Goal: Book appointment/travel/reservation

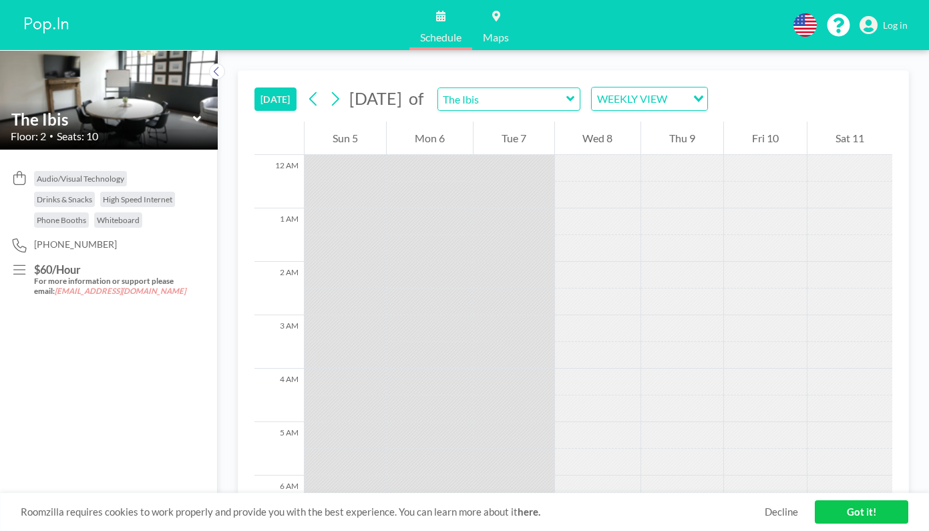
click at [694, 214] on div at bounding box center [682, 221] width 82 height 27
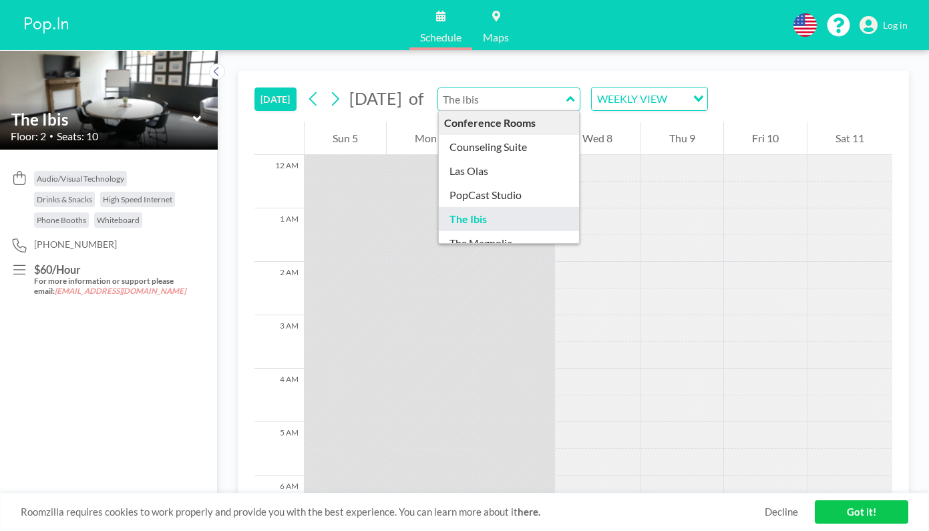
click at [567, 106] on input "text" at bounding box center [502, 99] width 128 height 22
type input "Counseling Suite"
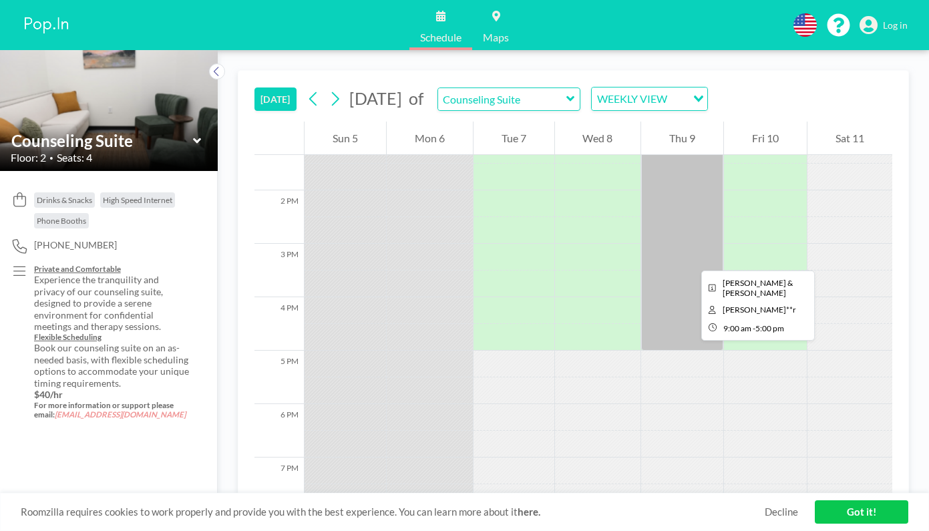
scroll to position [716, 0]
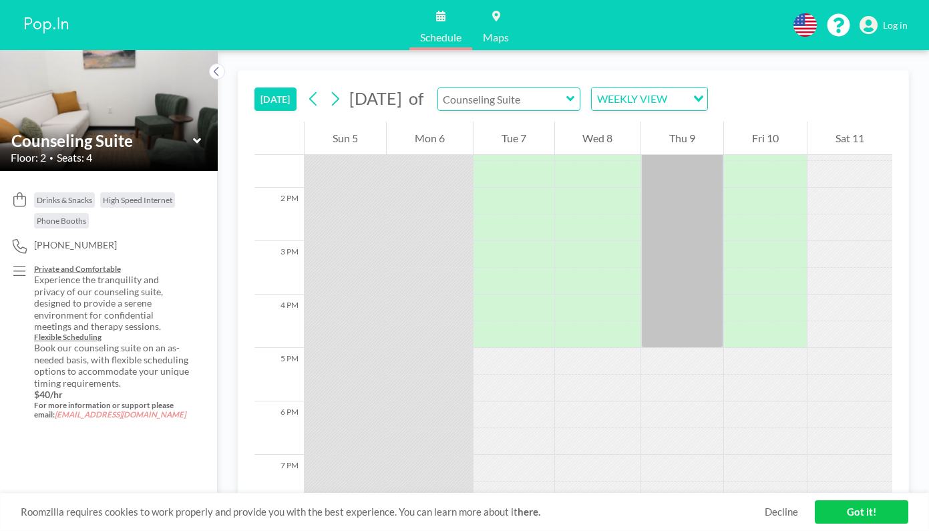
click at [563, 94] on input "text" at bounding box center [502, 99] width 128 height 22
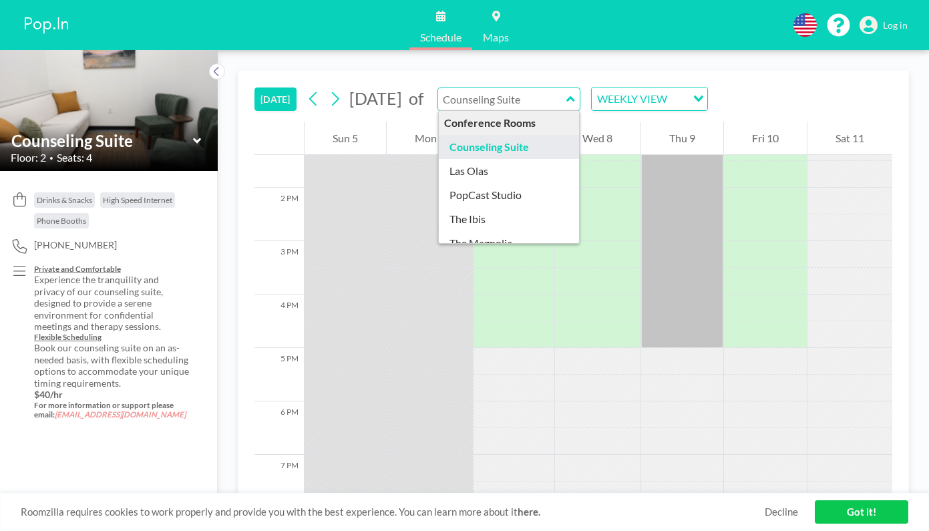
scroll to position [43, 0]
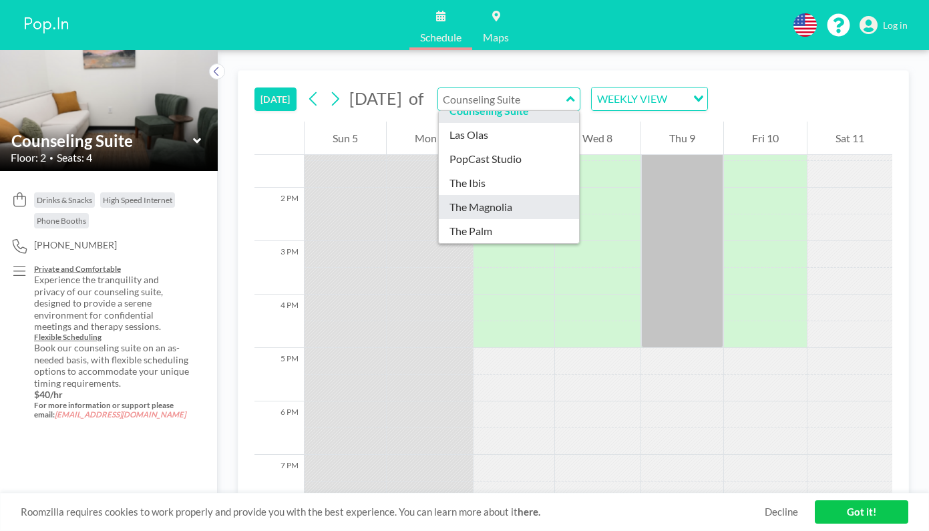
type input "The Magnolia"
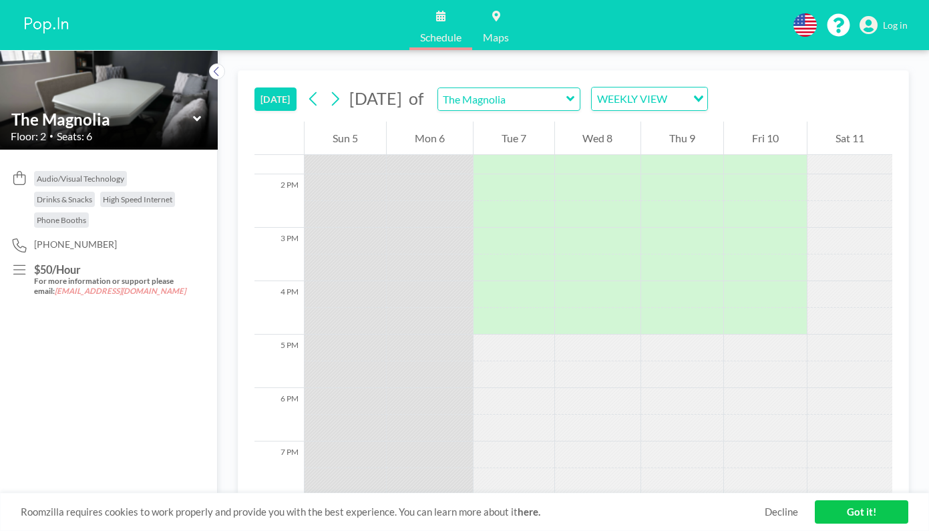
scroll to position [506, 0]
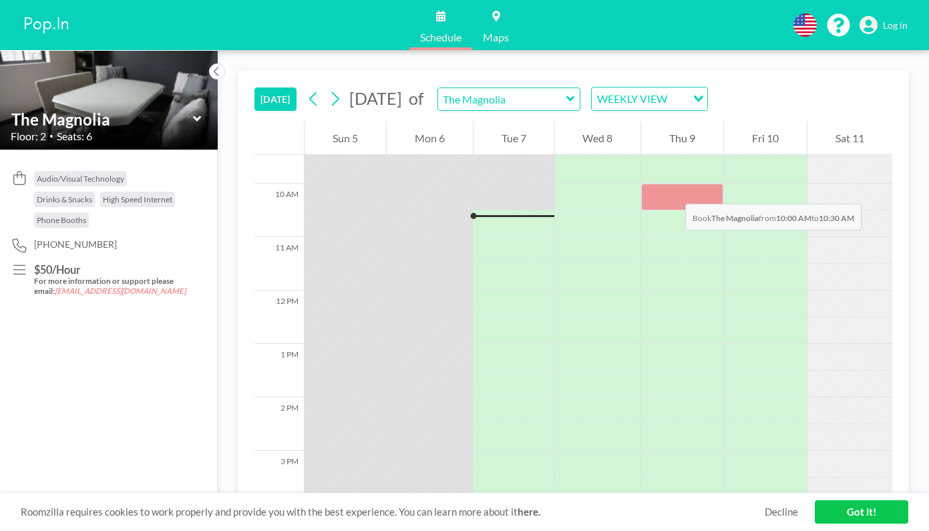
click at [672, 190] on div at bounding box center [682, 197] width 82 height 27
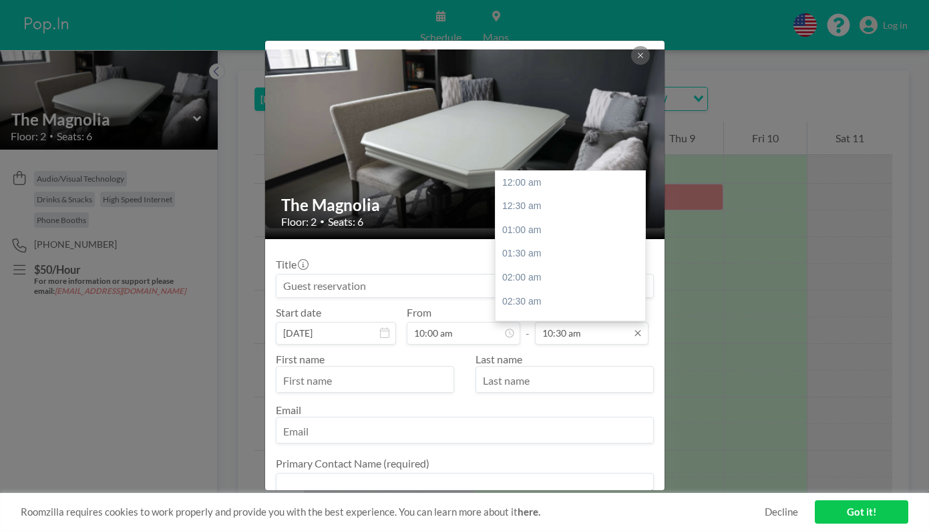
scroll to position [491, 0]
click at [546, 226] on div "11:30 am" at bounding box center [574, 238] width 157 height 24
type input "11:30 am"
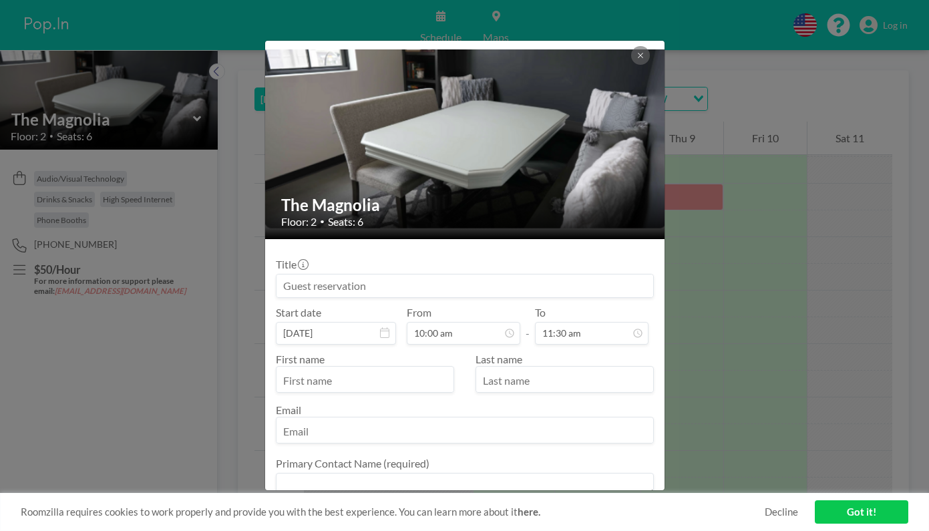
scroll to position [538, 0]
type input "Kimberly"
type input "Beattu"
type input "k"
type input "Beatty"
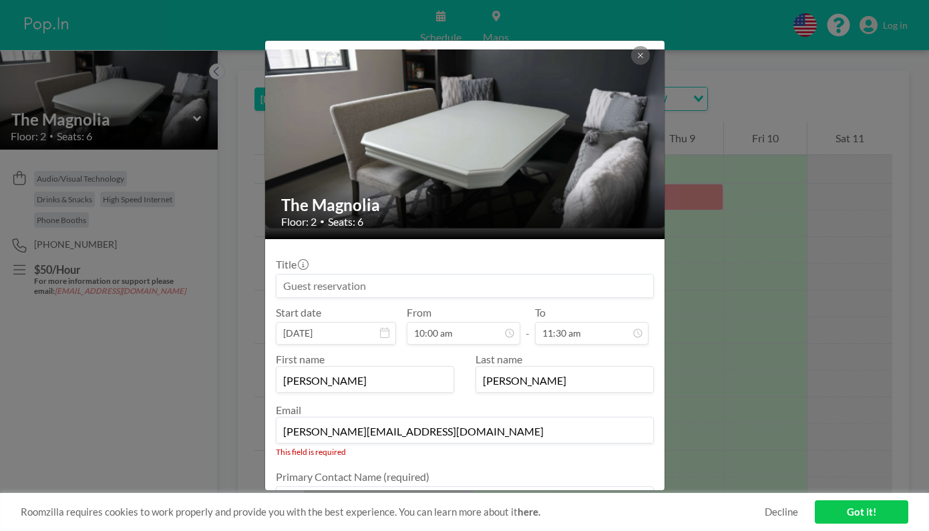
type input "kim@beattylegalservices.com"
type textarea "[PERSON_NAME]"
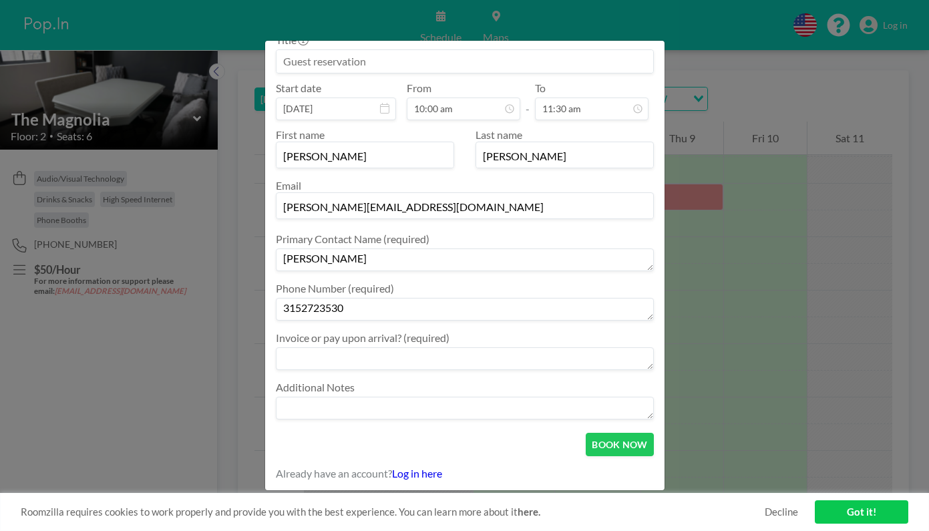
type textarea "3152723530"
type textarea "invoice"
click at [627, 450] on button "BOOK NOW" at bounding box center [619, 444] width 67 height 23
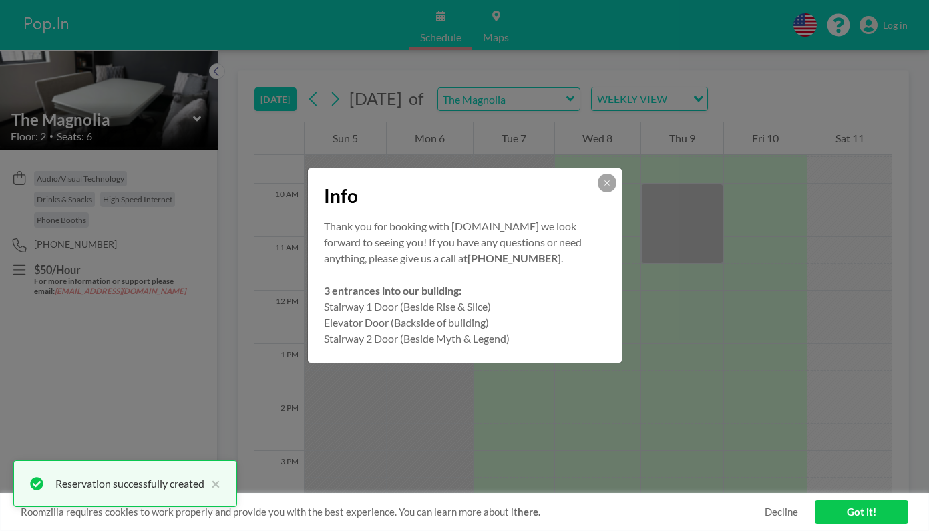
click at [450, 302] on p "Stairway 1 Door (Beside Rise & Slice)" at bounding box center [465, 307] width 282 height 16
click at [612, 194] on div "Info" at bounding box center [465, 193] width 314 height 50
click at [609, 181] on icon at bounding box center [607, 182] width 5 height 5
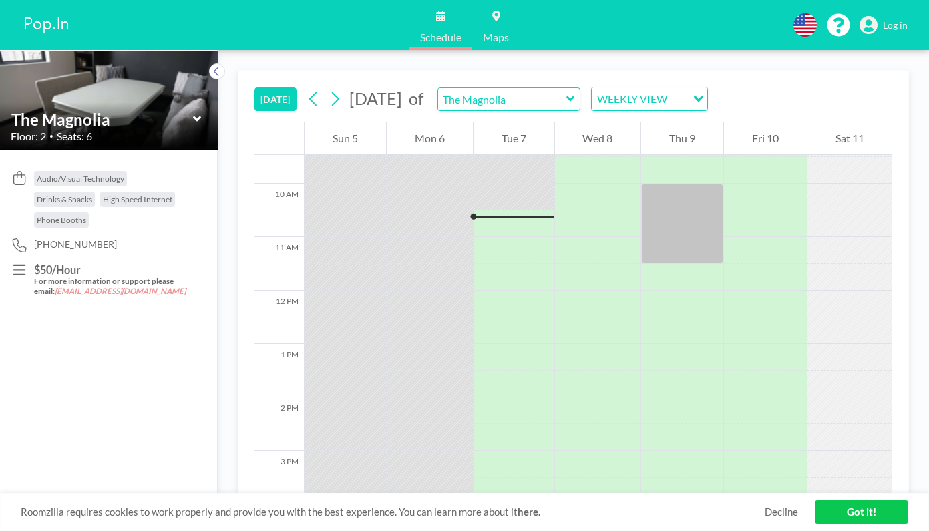
click at [871, 508] on link "Got it!" at bounding box center [862, 511] width 94 height 23
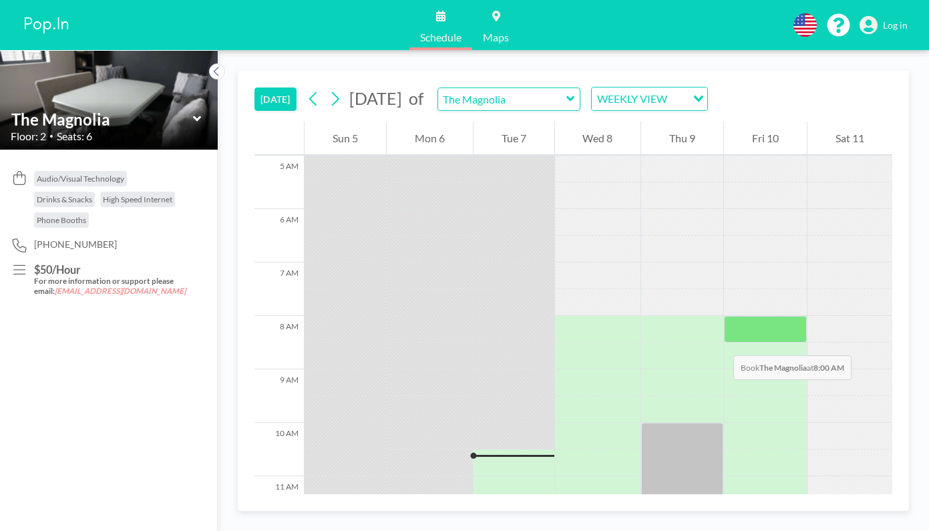
scroll to position [528, 0]
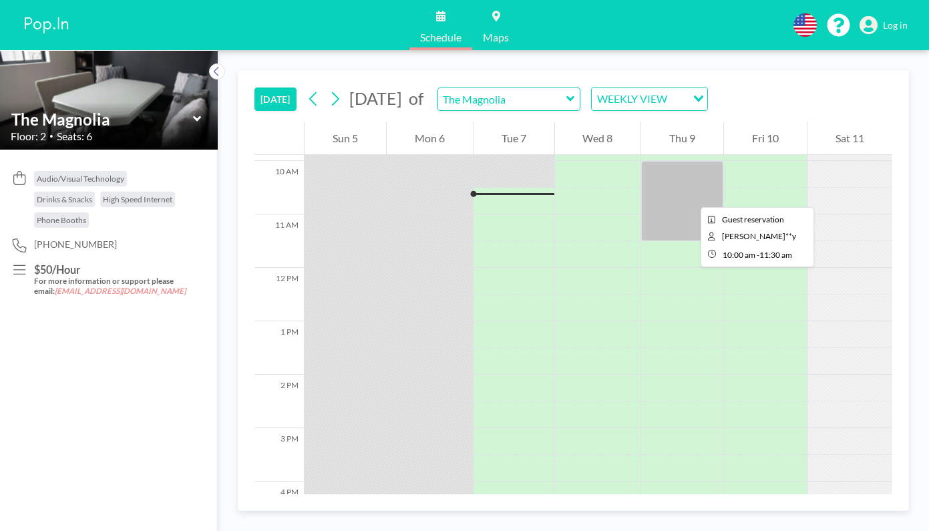
click at [690, 195] on div at bounding box center [682, 201] width 82 height 80
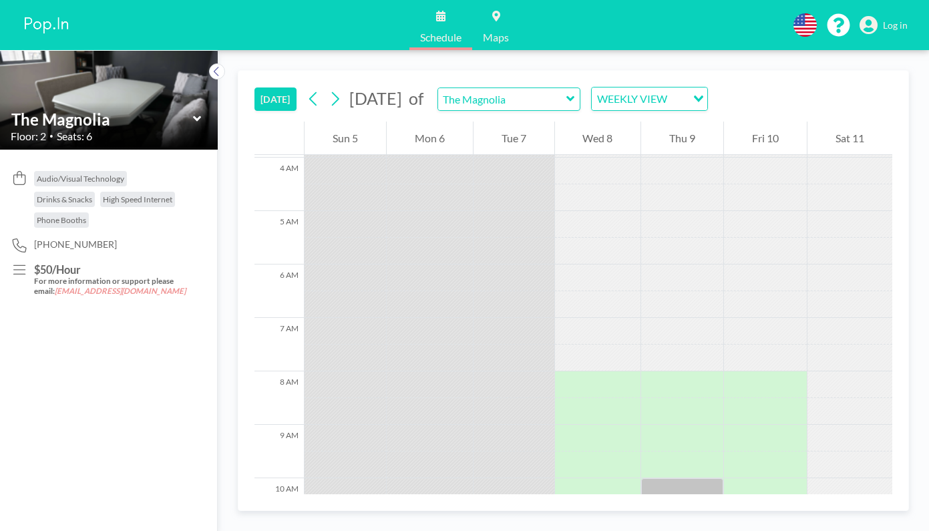
scroll to position [260, 0]
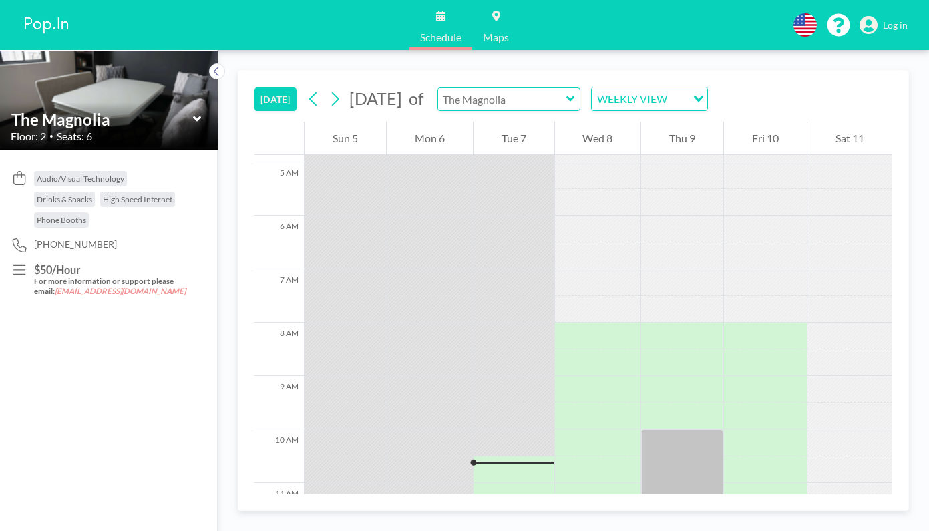
click at [567, 94] on input "text" at bounding box center [502, 99] width 128 height 22
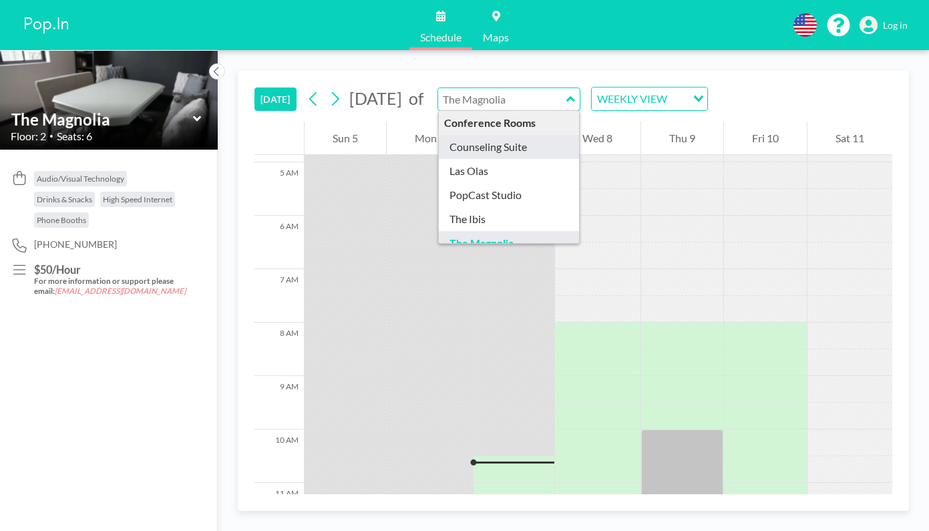
type input "Counseling Suite"
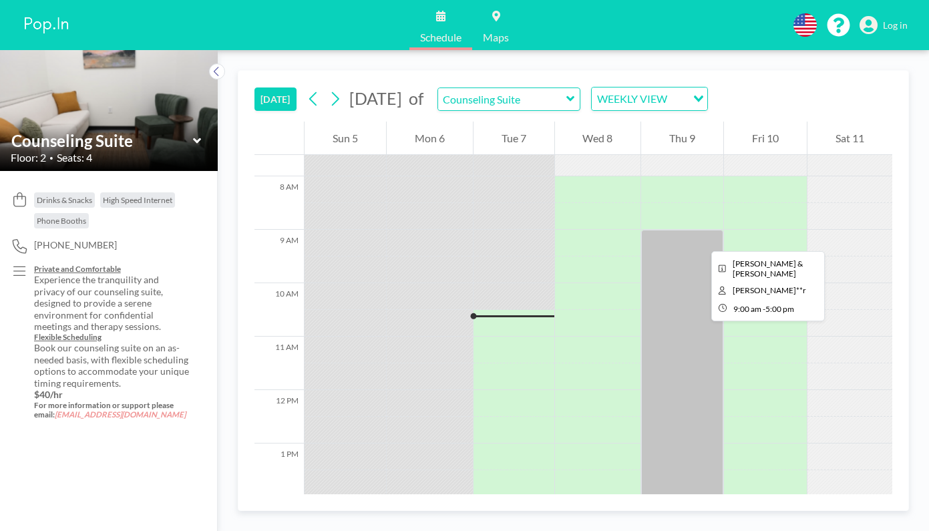
scroll to position [409, 0]
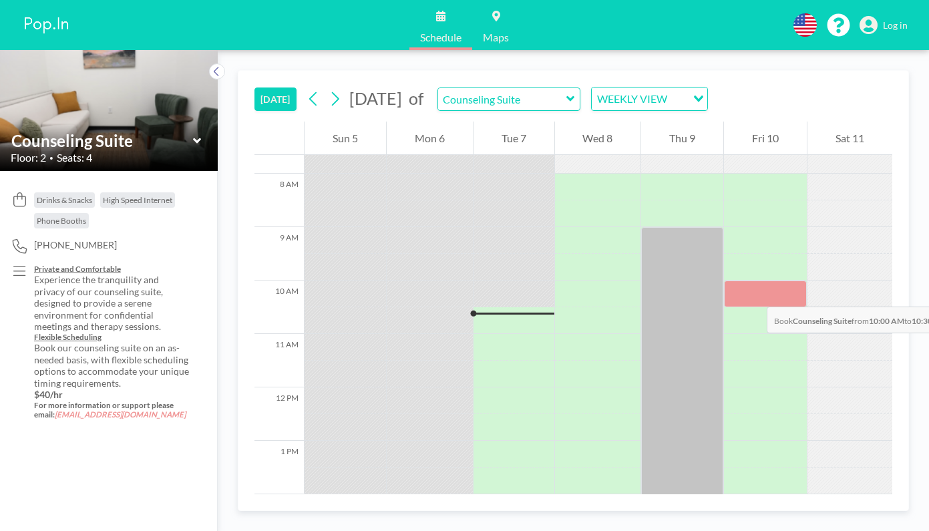
click at [754, 293] on div at bounding box center [765, 294] width 83 height 27
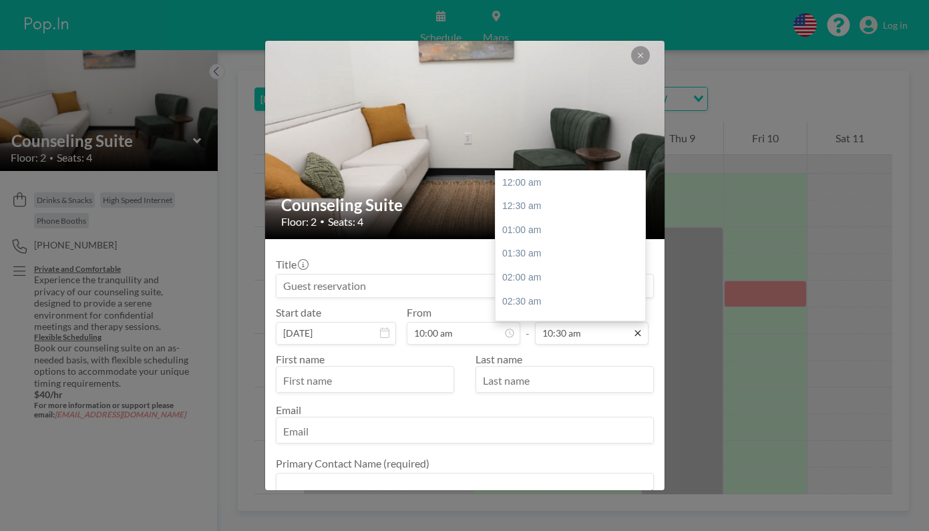
scroll to position [491, 0]
click at [599, 335] on input "10:30 am" at bounding box center [592, 333] width 114 height 23
click at [551, 236] on div "11:30 am" at bounding box center [574, 238] width 157 height 24
type input "11:30 am"
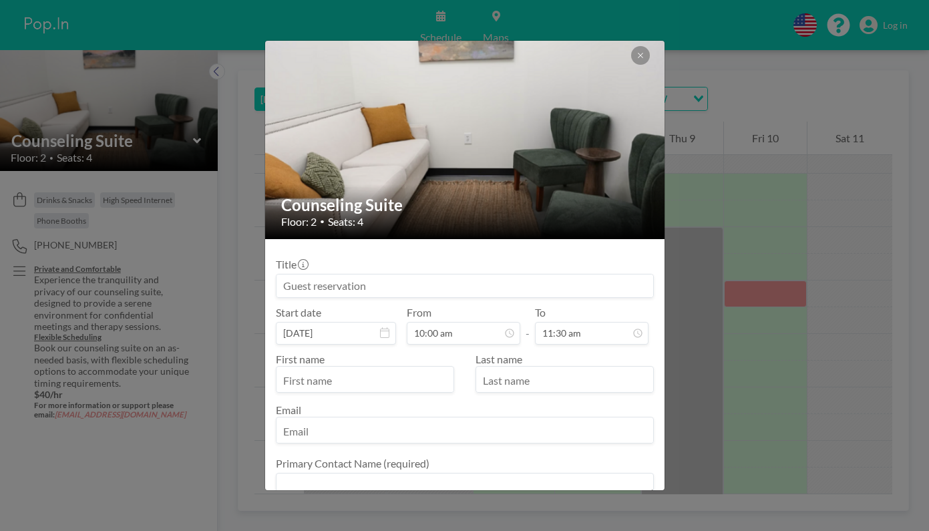
scroll to position [468, 0]
type input "Kimberly"
type input "Beatty"
type input "kim@beattylegalservices.com"
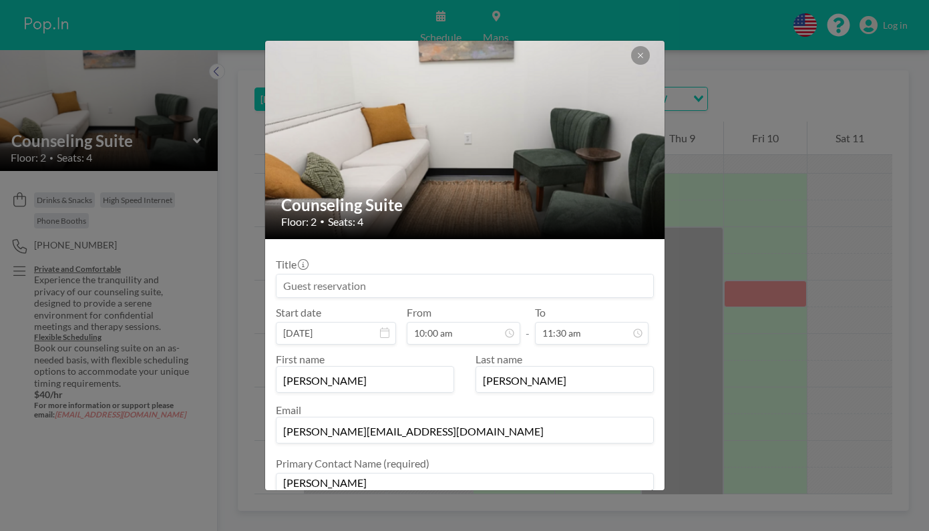
scroll to position [28, 0]
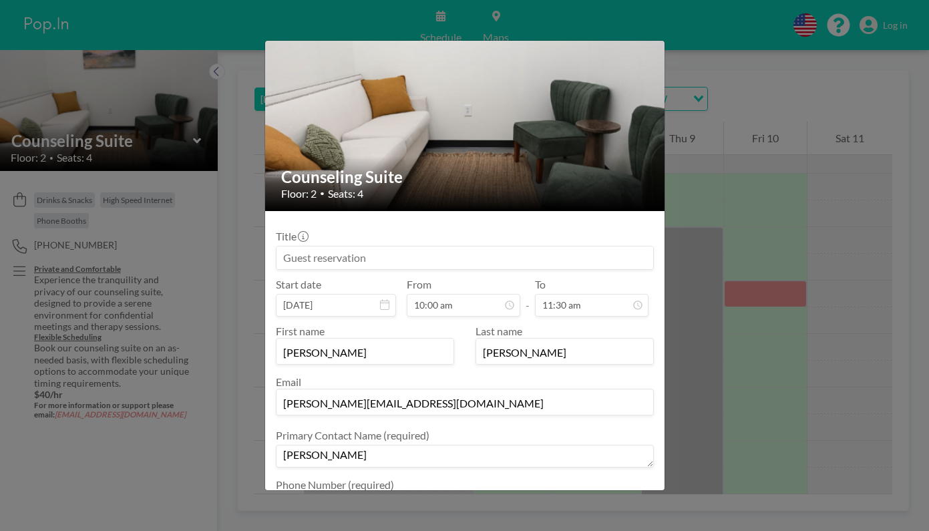
type textarea "[PERSON_NAME]"
click at [555, 247] on input at bounding box center [465, 258] width 377 height 23
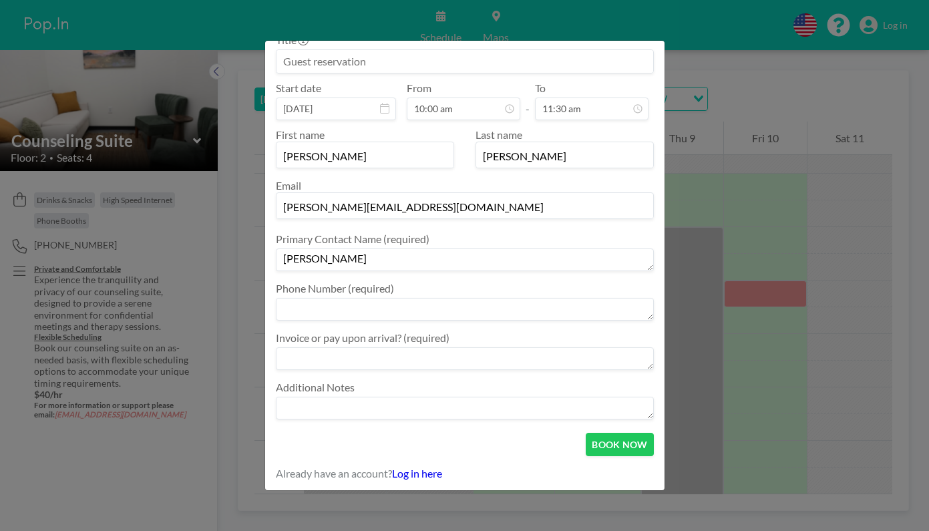
click at [401, 311] on textarea at bounding box center [465, 309] width 378 height 23
type textarea "3152723530"
type textarea "invoice"
click at [622, 447] on button "BOOK NOW" at bounding box center [619, 444] width 67 height 23
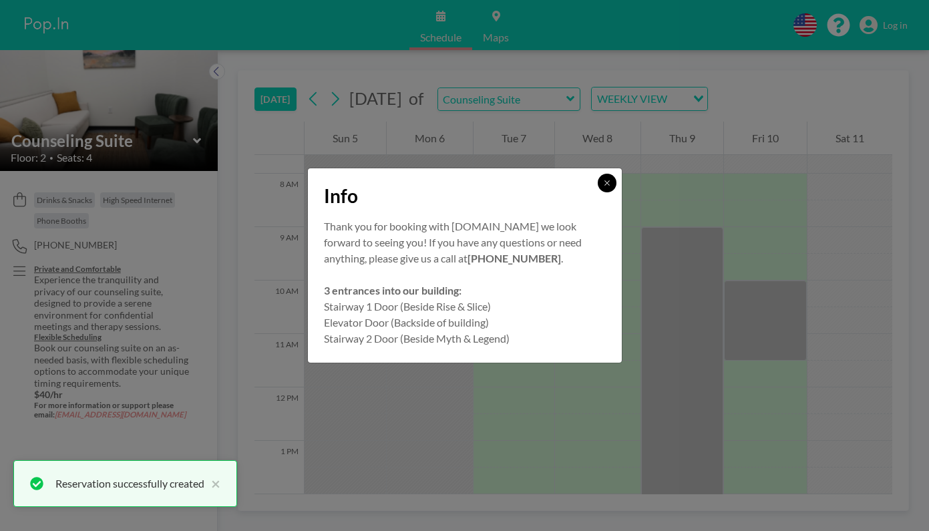
click at [609, 183] on icon at bounding box center [607, 183] width 8 height 8
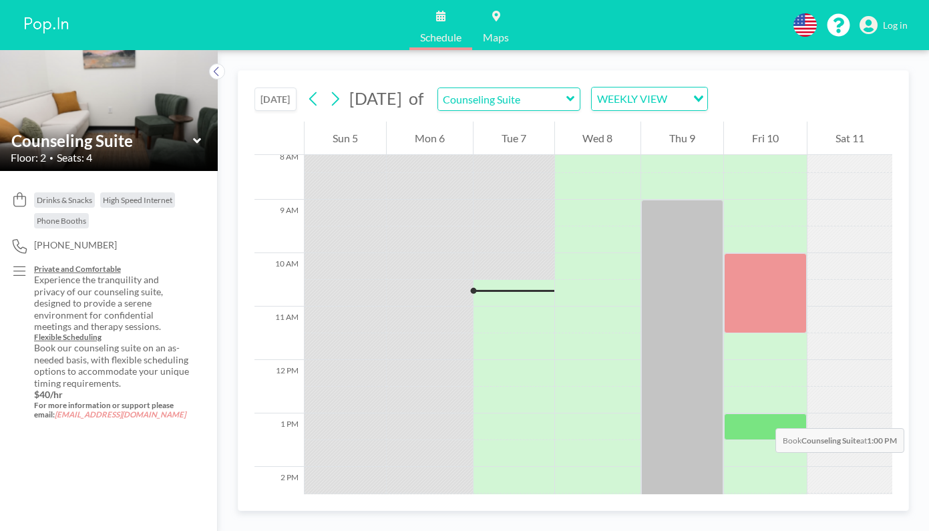
scroll to position [540, 0]
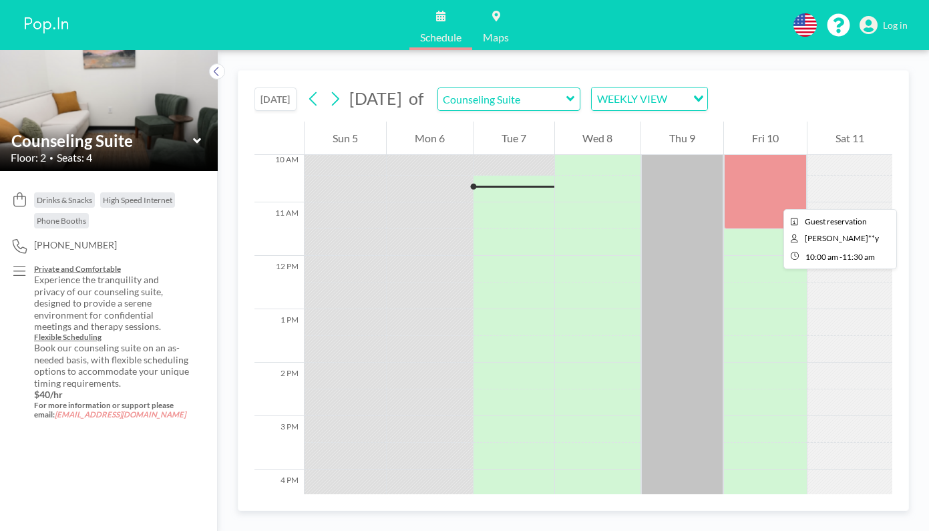
click at [773, 197] on div at bounding box center [765, 189] width 83 height 80
click at [765, 206] on div at bounding box center [765, 189] width 83 height 80
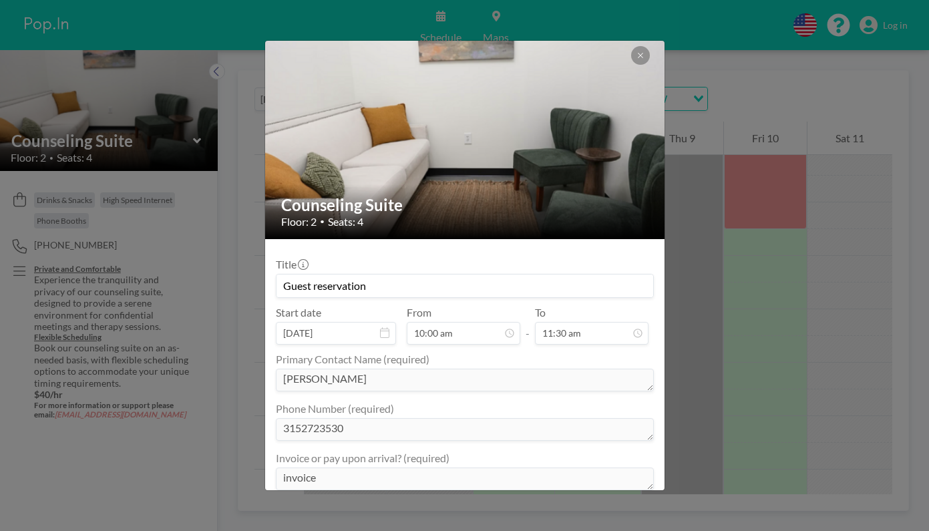
click at [765, 206] on div "Counseling Suite Floor: 2 • Seats: 4 Title Guest reservation Start date [DATE] …" at bounding box center [464, 265] width 929 height 531
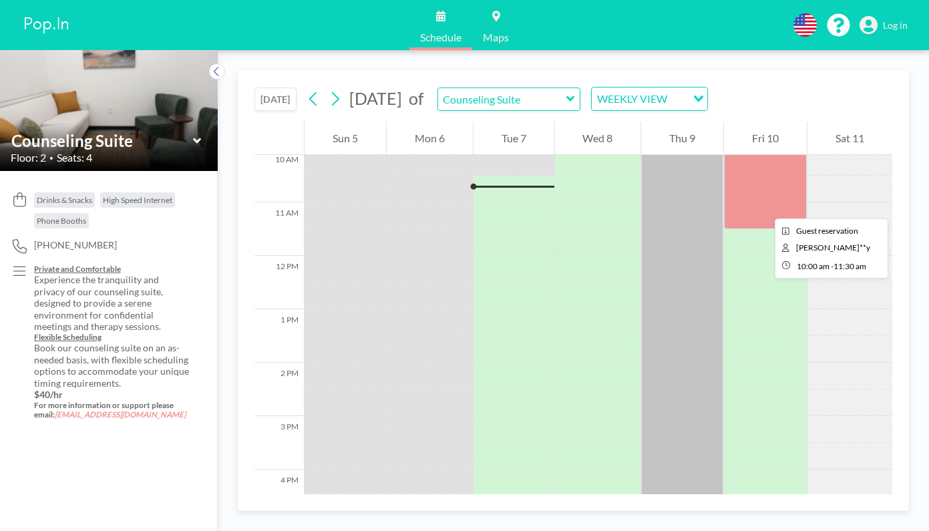
click at [764, 206] on div at bounding box center [765, 189] width 83 height 80
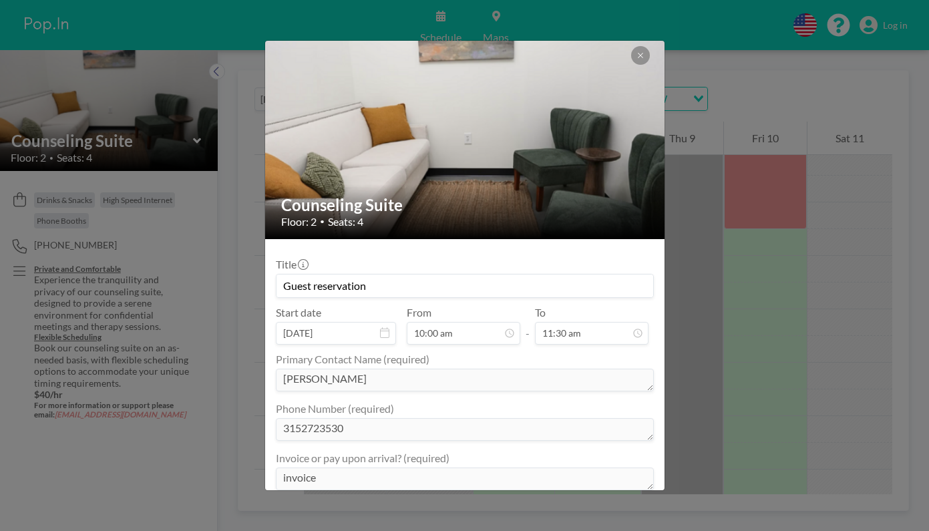
click at [764, 206] on div "Counseling Suite Floor: 2 • Seats: 4 Title Guest reservation Start date [DATE] …" at bounding box center [464, 265] width 929 height 531
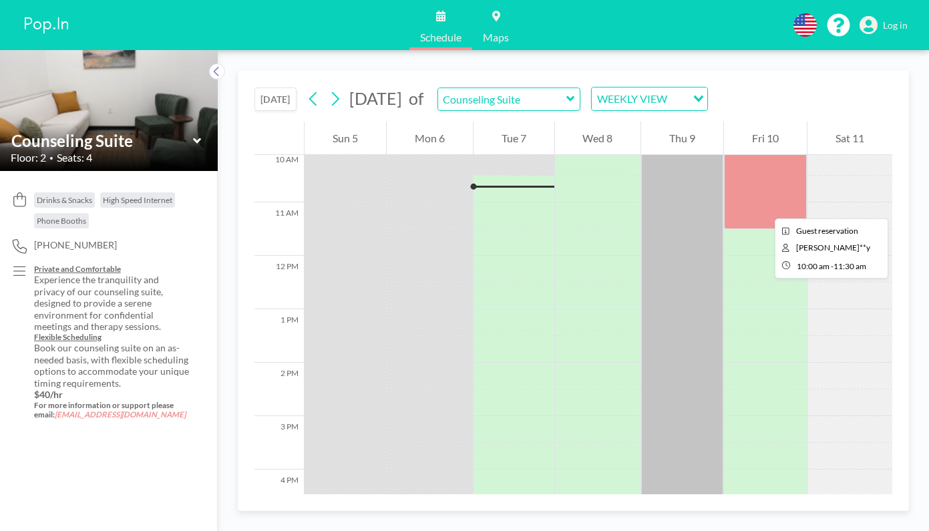
click at [764, 206] on div at bounding box center [765, 189] width 83 height 80
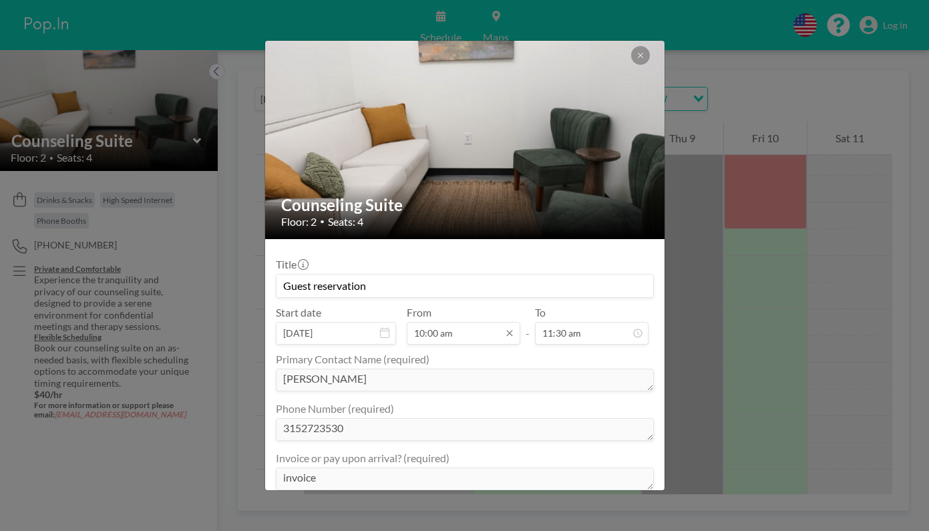
click at [472, 336] on input "10:00 am" at bounding box center [464, 333] width 114 height 23
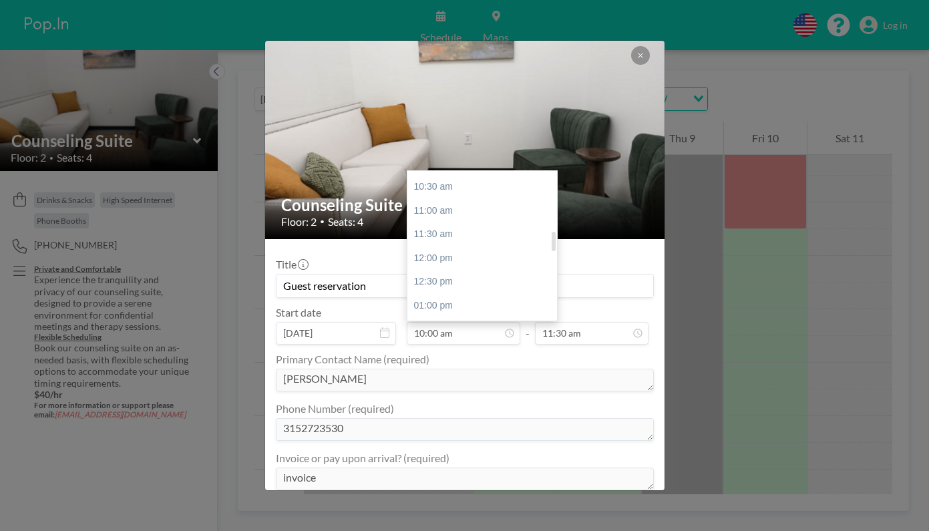
scroll to position [543, 0]
click at [479, 273] on div "01:30 pm" at bounding box center [486, 282] width 157 height 24
type input "01:30 pm"
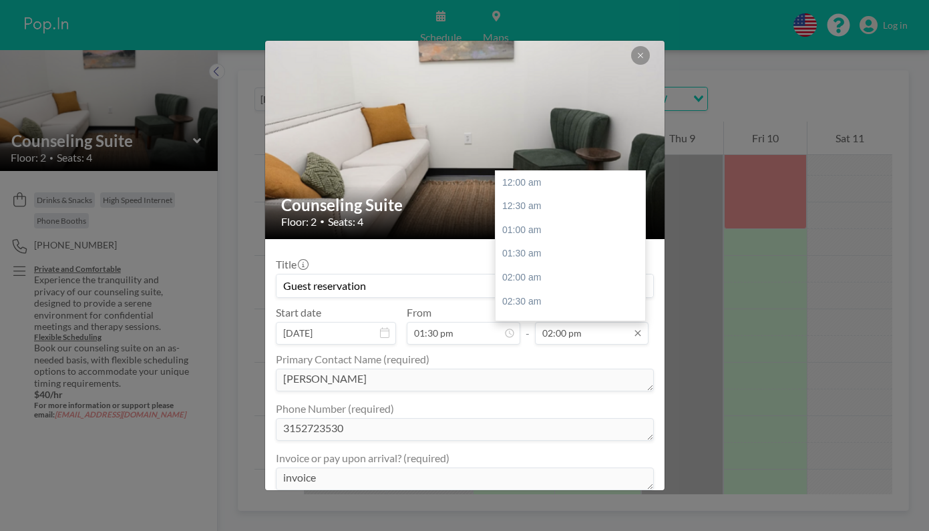
scroll to position [655, 0]
click at [599, 330] on input "02:00 pm" at bounding box center [592, 333] width 114 height 23
click at [597, 229] on div "03:00 pm" at bounding box center [574, 241] width 157 height 24
type input "03:00 pm"
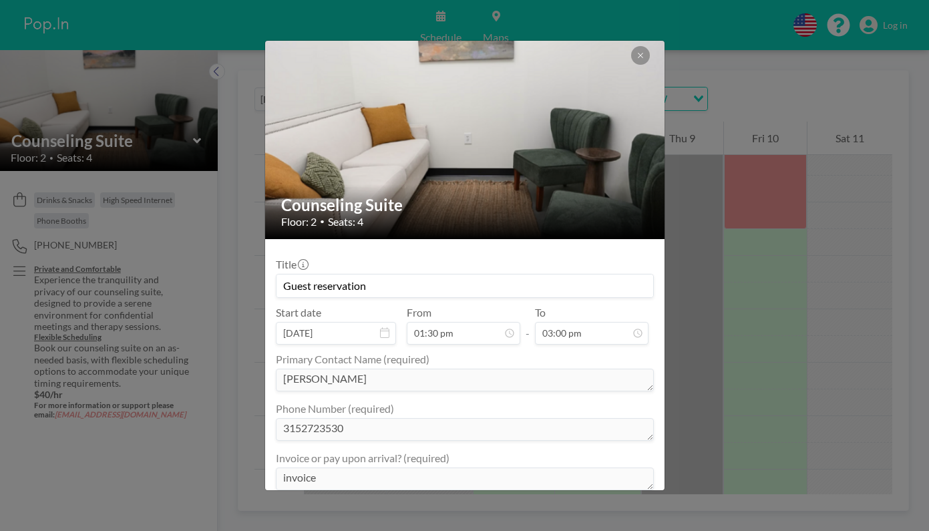
scroll to position [96, 0]
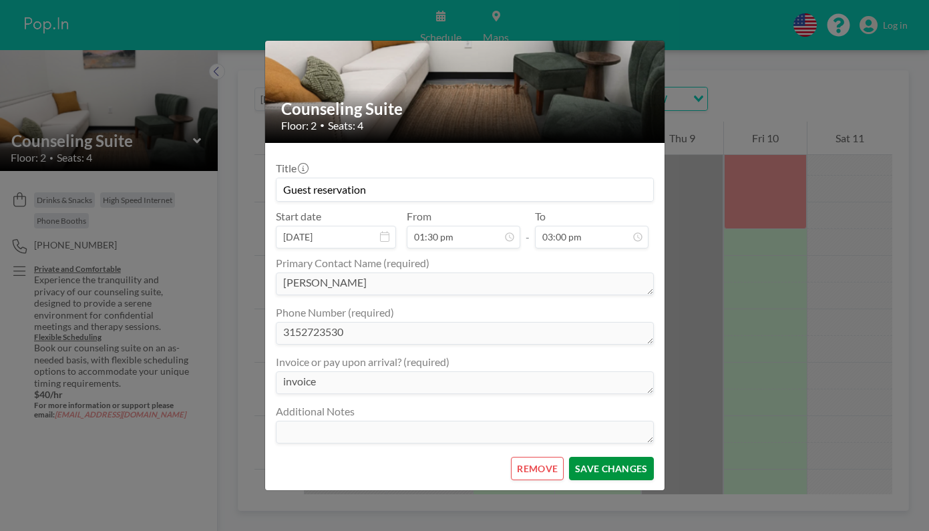
click at [585, 470] on button "SAVE CHANGES" at bounding box center [611, 468] width 84 height 23
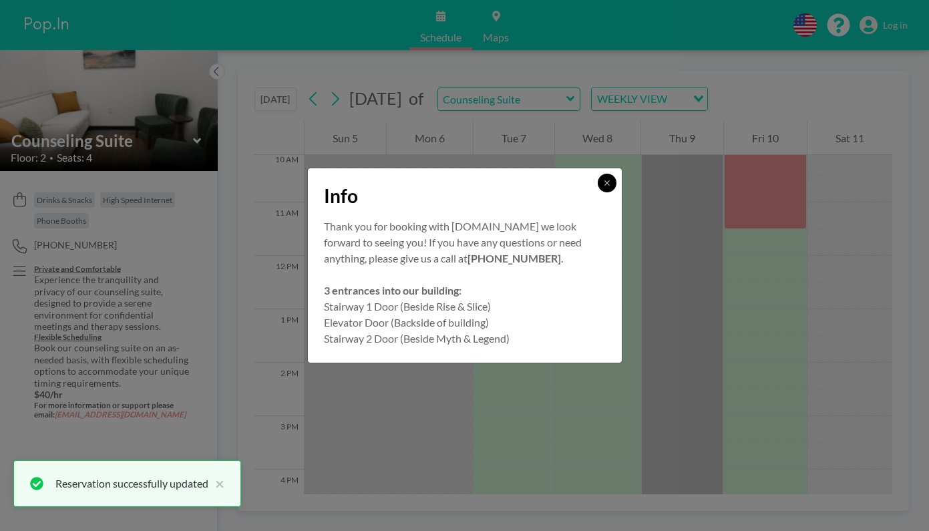
click at [601, 188] on button at bounding box center [607, 183] width 19 height 19
